Goal: Use online tool/utility

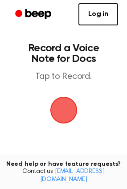
click at [74, 111] on span "button" at bounding box center [63, 110] width 25 height 25
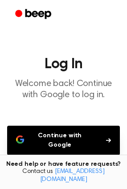
click at [66, 137] on button "Continue with Google" at bounding box center [63, 140] width 113 height 29
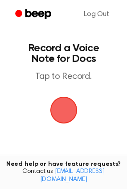
click at [62, 101] on span "button" at bounding box center [63, 110] width 25 height 25
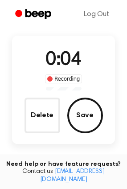
scroll to position [71, 0]
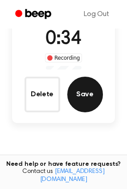
click at [85, 89] on button "Save" at bounding box center [85, 95] width 36 height 36
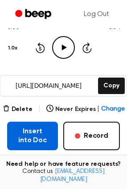
scroll to position [116, 0]
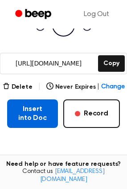
click at [34, 114] on button "Insert into Doc" at bounding box center [32, 113] width 51 height 29
